Goal: Information Seeking & Learning: Learn about a topic

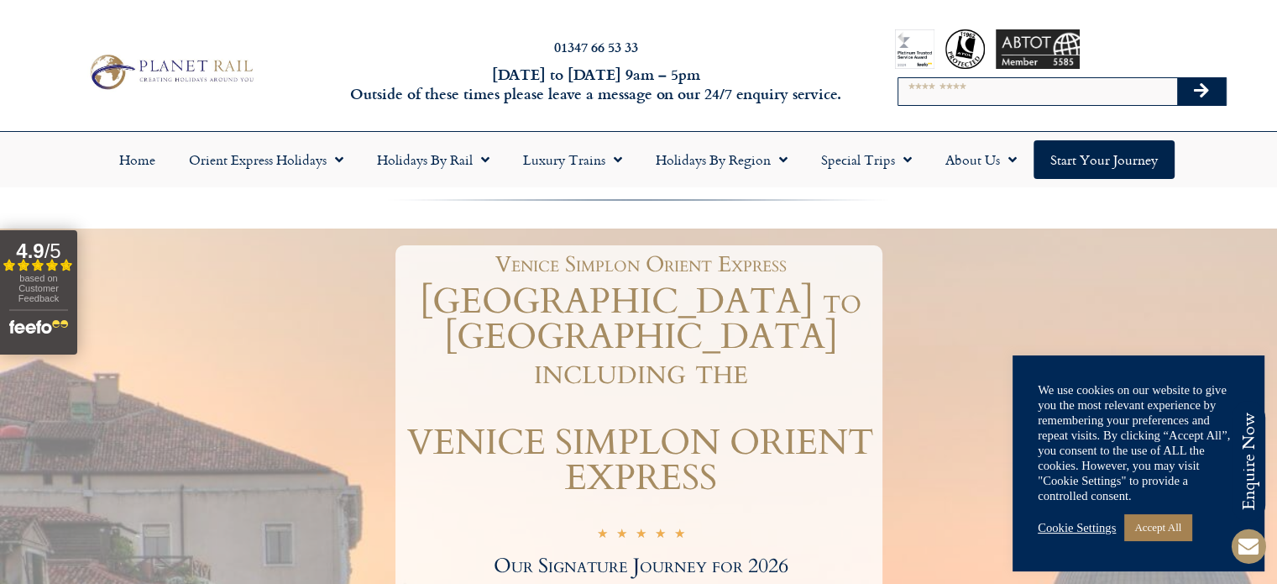
click at [1082, 530] on link "Cookie Settings" at bounding box center [1077, 527] width 78 height 15
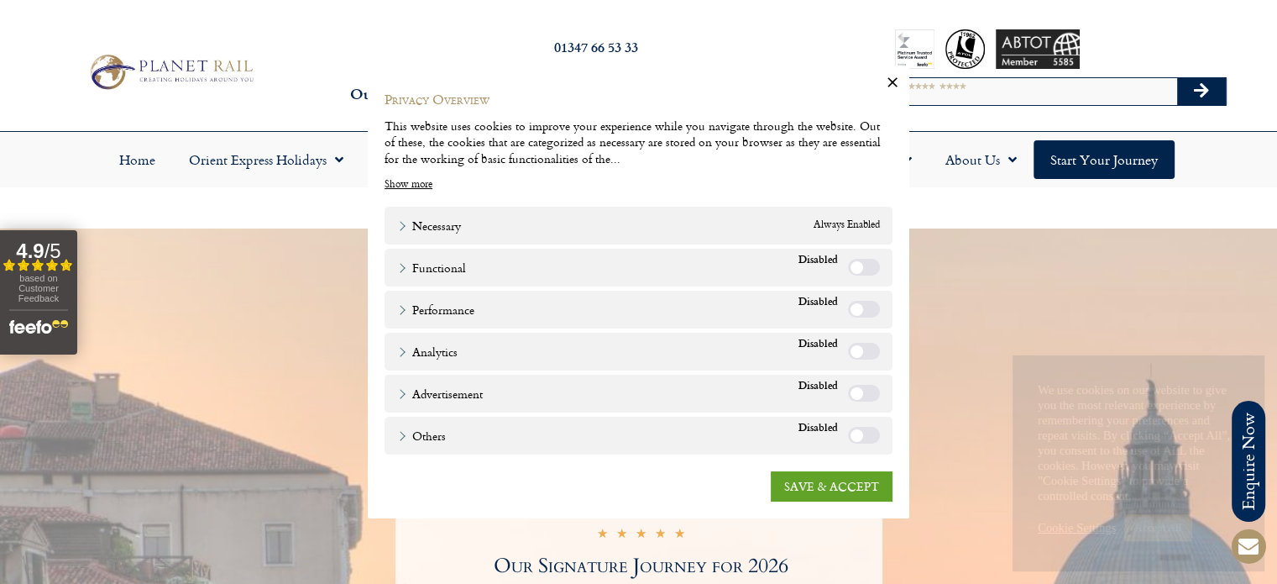
click at [708, 451] on div "Others Others" at bounding box center [639, 436] width 508 height 38
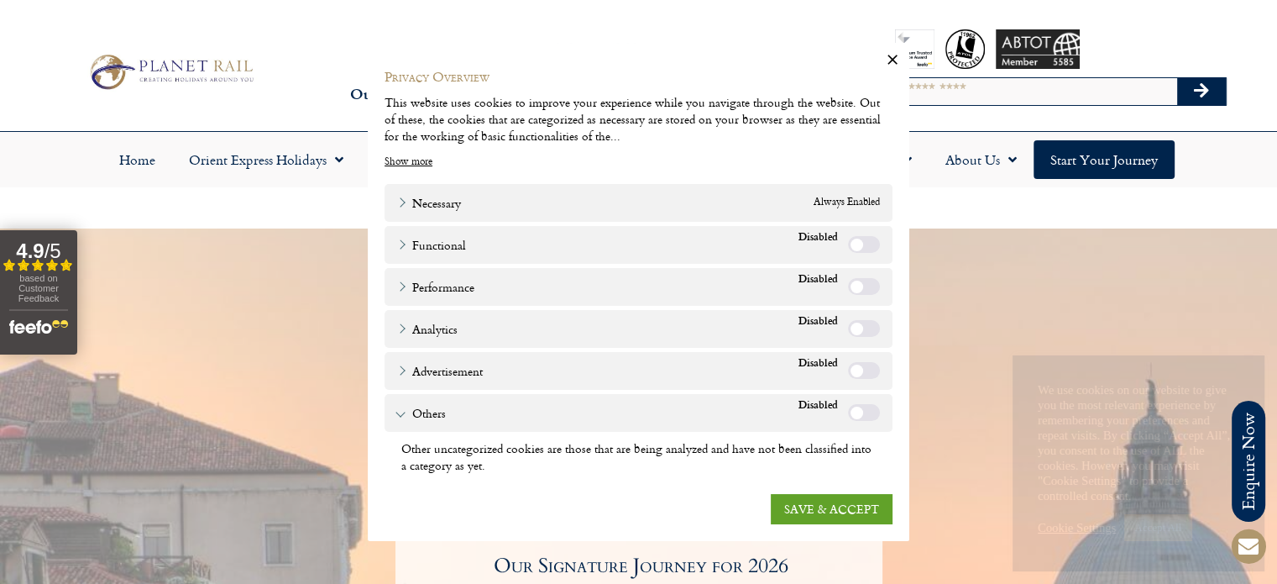
click at [708, 451] on div "Other uncategorized cookies are those that are being analyzed and have not been…" at bounding box center [638, 456] width 475 height 33
click at [797, 512] on link "SAVE & ACCEPT" at bounding box center [832, 509] width 122 height 30
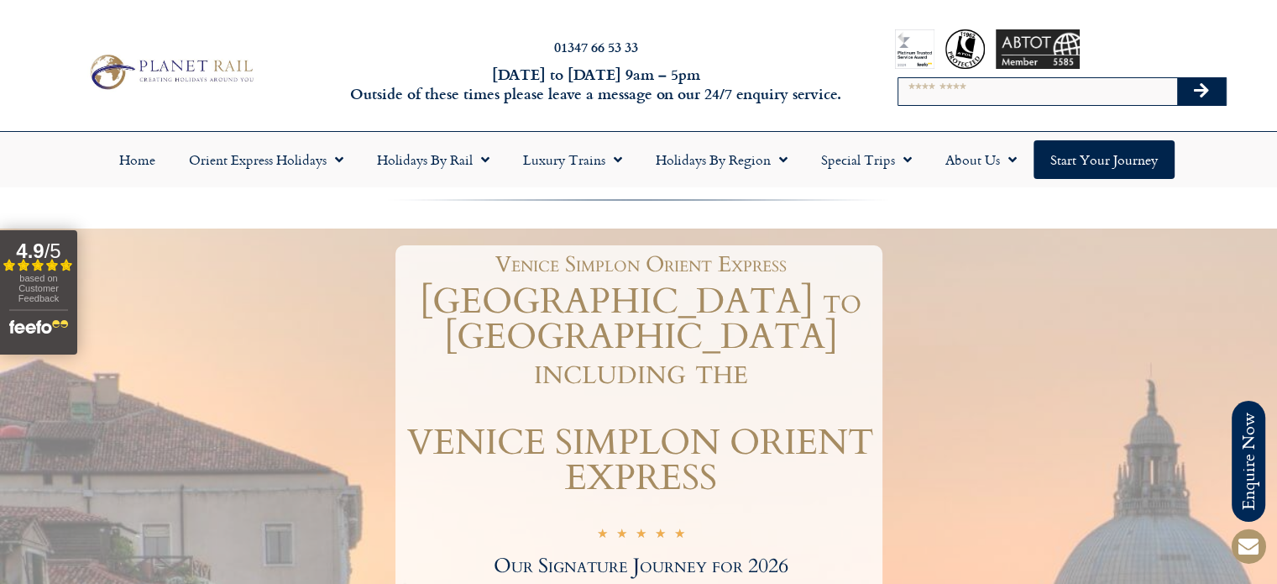
scroll to position [511, 0]
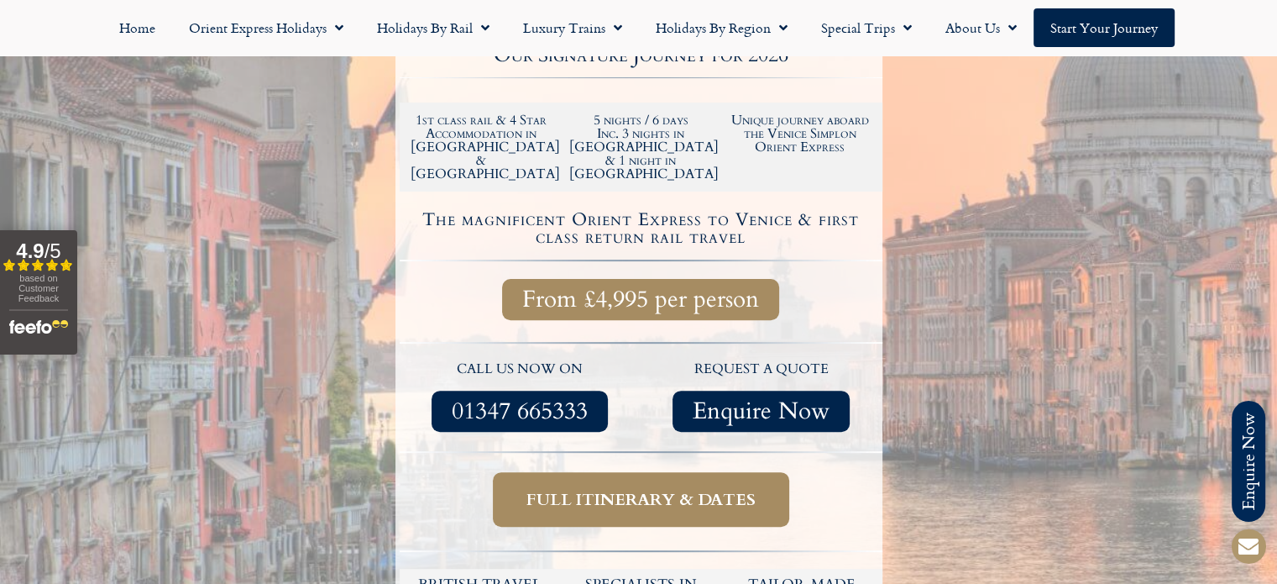
click at [1212, 335] on div at bounding box center [638, 182] width 1277 height 928
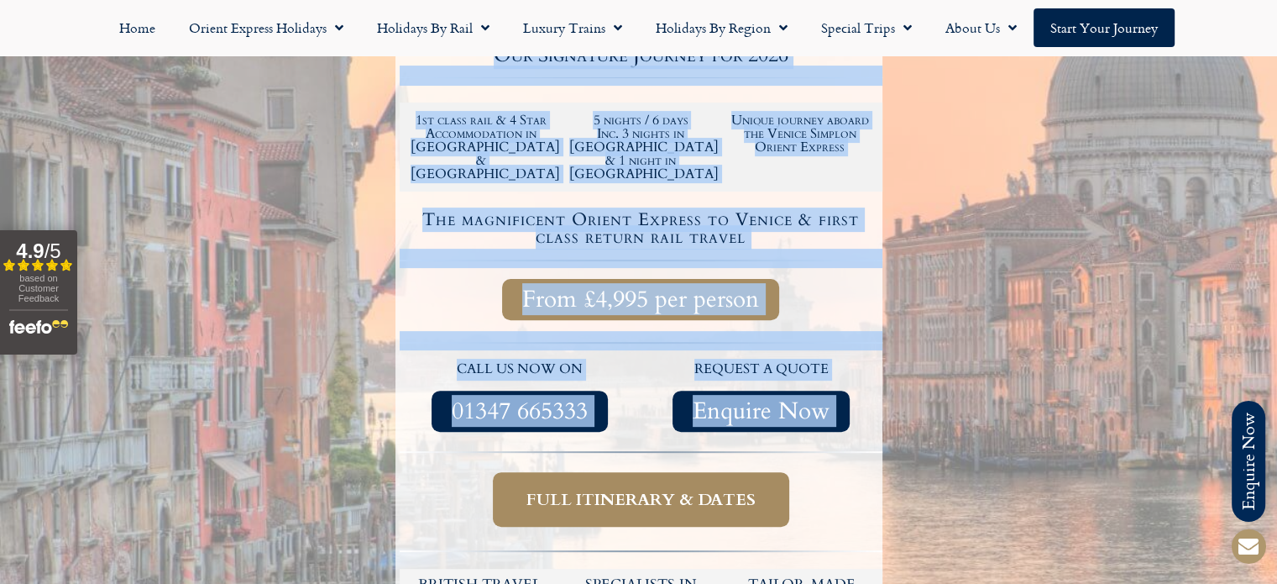
drag, startPoint x: 1212, startPoint y: 335, endPoint x: 1282, endPoint y: 333, distance: 69.7
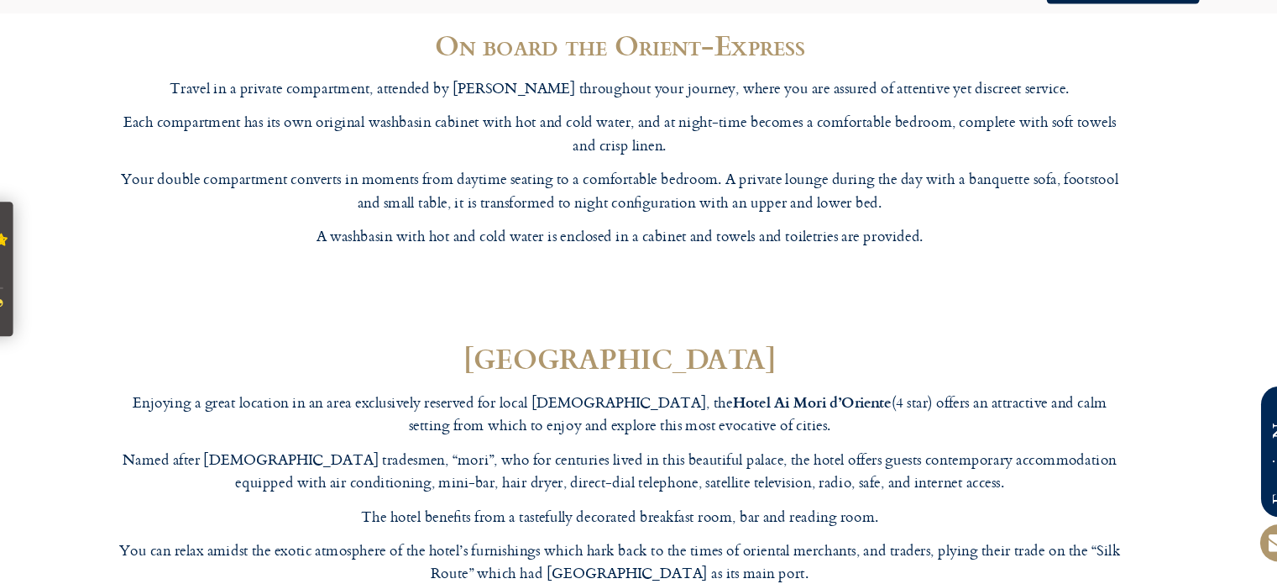
scroll to position [5776, 0]
